Goal: Information Seeking & Learning: Understand process/instructions

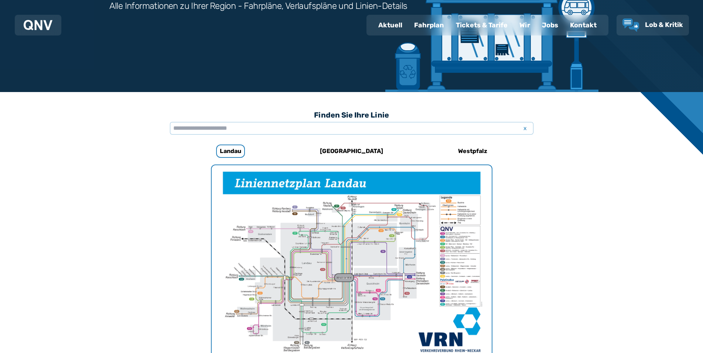
scroll to position [190, 0]
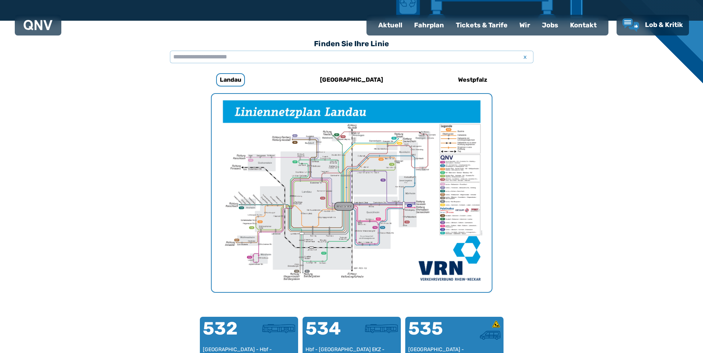
click at [282, 168] on img "1 von 1" at bounding box center [352, 193] width 280 height 198
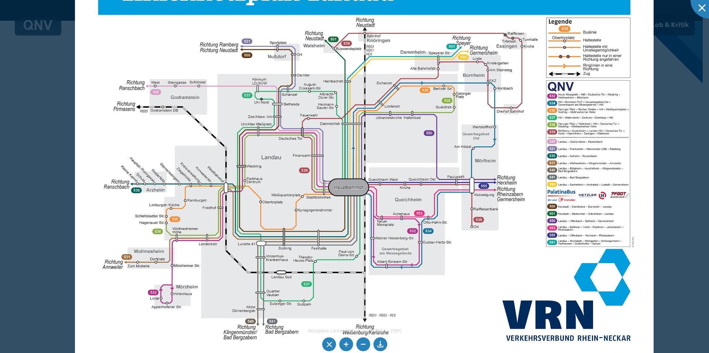
click at [375, 167] on img at bounding box center [364, 159] width 579 height 409
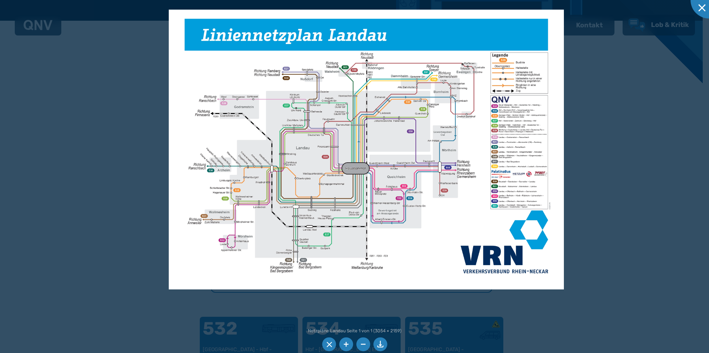
click at [329, 345] on li at bounding box center [329, 344] width 14 height 14
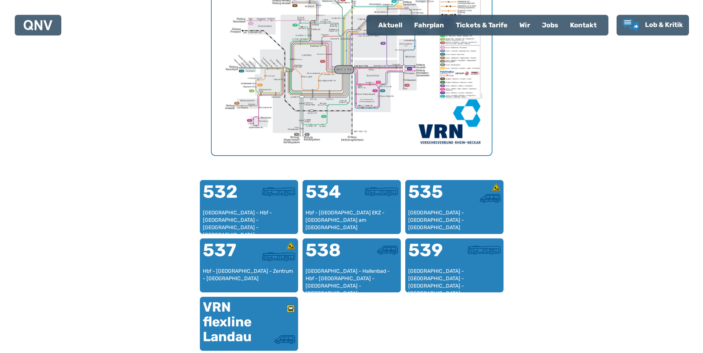
scroll to position [339, 0]
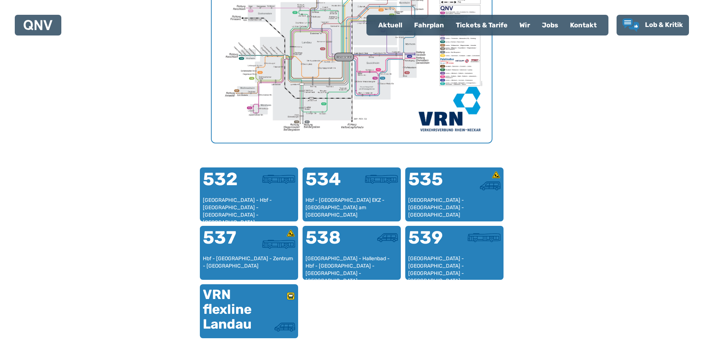
click at [242, 57] on img "1 von 1" at bounding box center [352, 44] width 280 height 198
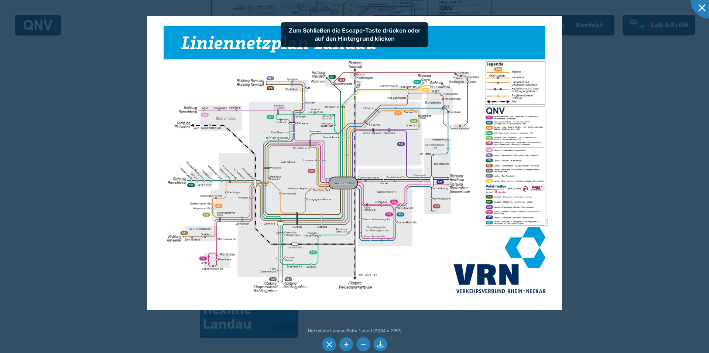
click at [333, 343] on li at bounding box center [329, 344] width 14 height 14
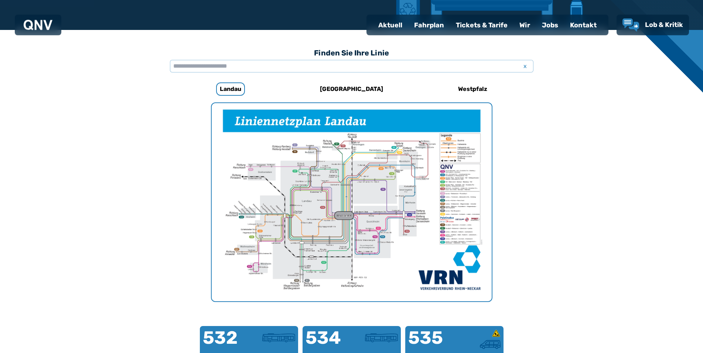
scroll to position [177, 0]
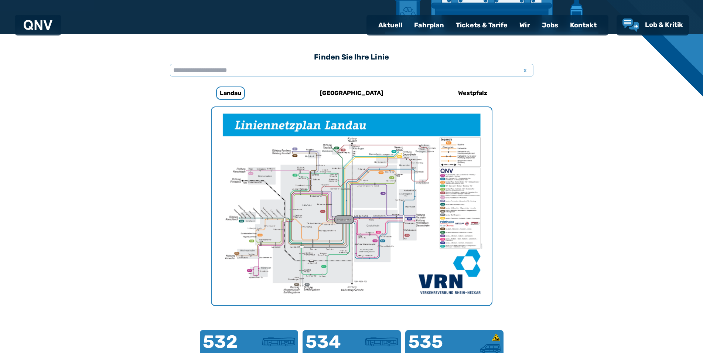
click at [425, 23] on div "Fahrplan" at bounding box center [429, 25] width 42 height 19
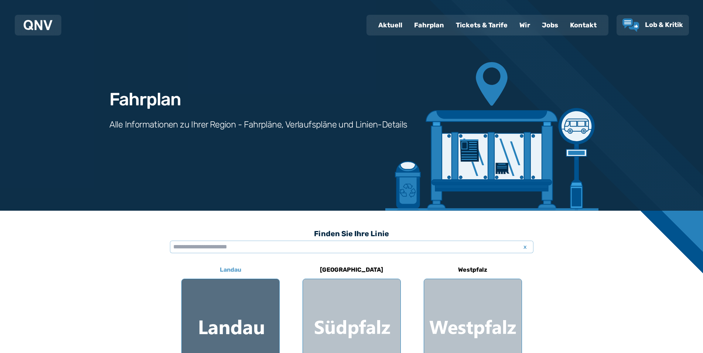
click at [237, 309] on div at bounding box center [231, 328] width 98 height 98
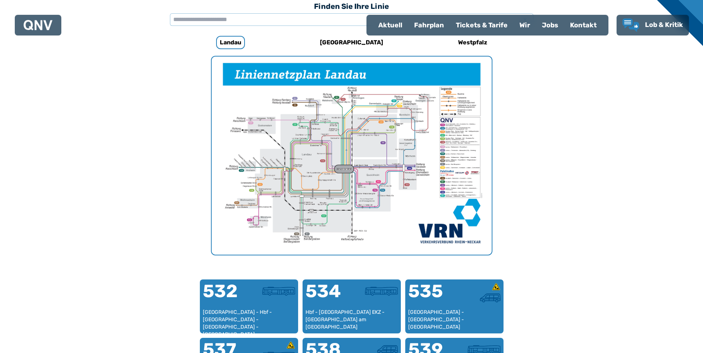
scroll to position [228, 0]
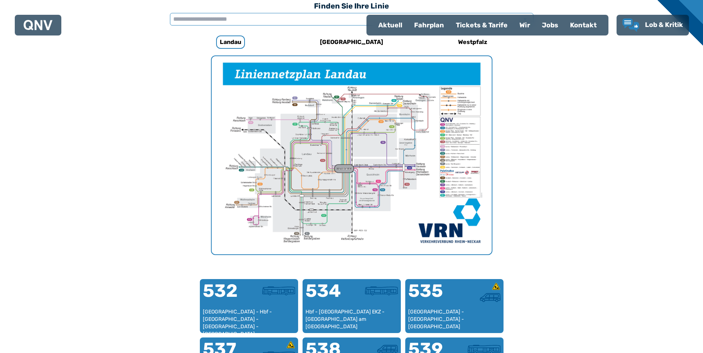
click at [229, 18] on input "text" at bounding box center [352, 19] width 364 height 13
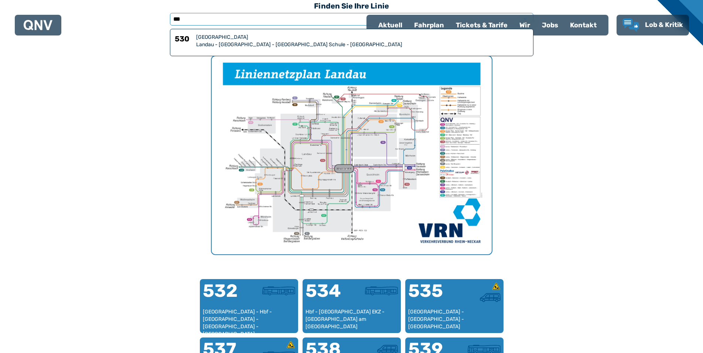
type input "***"
click at [208, 42] on div "Landau - [GEOGRAPHIC_DATA] - [GEOGRAPHIC_DATA] Schule - [GEOGRAPHIC_DATA]" at bounding box center [362, 44] width 333 height 7
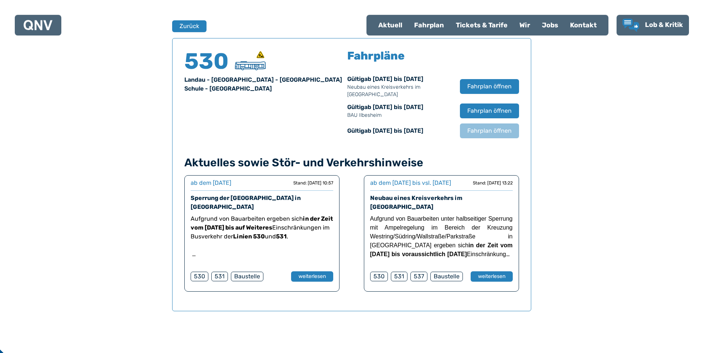
scroll to position [487, 0]
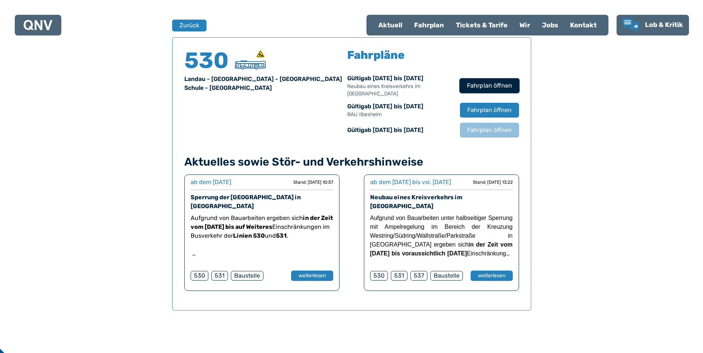
click at [497, 90] on span "Fahrplan öffnen" at bounding box center [489, 85] width 45 height 9
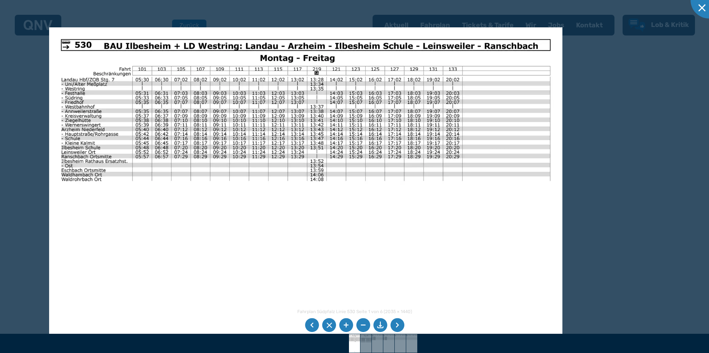
click at [241, 84] on img at bounding box center [306, 209] width 514 height 364
click at [395, 324] on li at bounding box center [398, 325] width 14 height 14
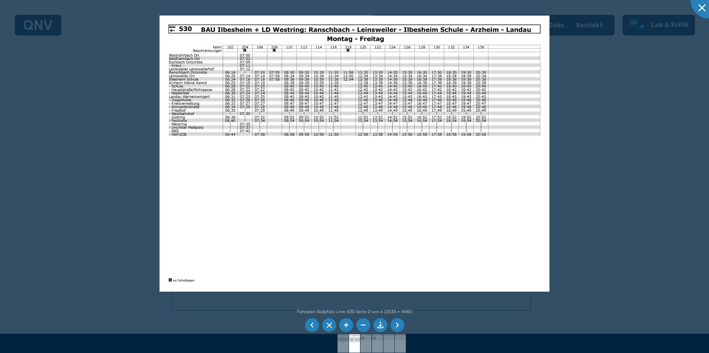
click at [324, 324] on li at bounding box center [329, 325] width 14 height 14
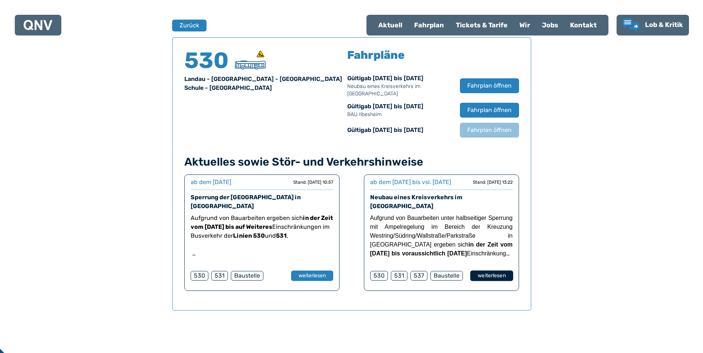
click at [494, 281] on button "weiterlesen" at bounding box center [491, 275] width 43 height 11
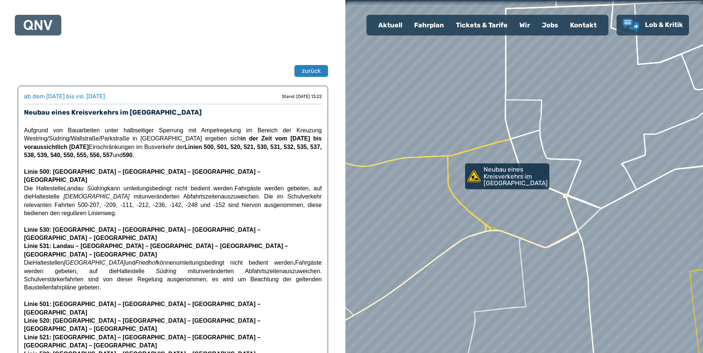
scroll to position [487, 0]
